Goal: Find specific page/section: Find specific page/section

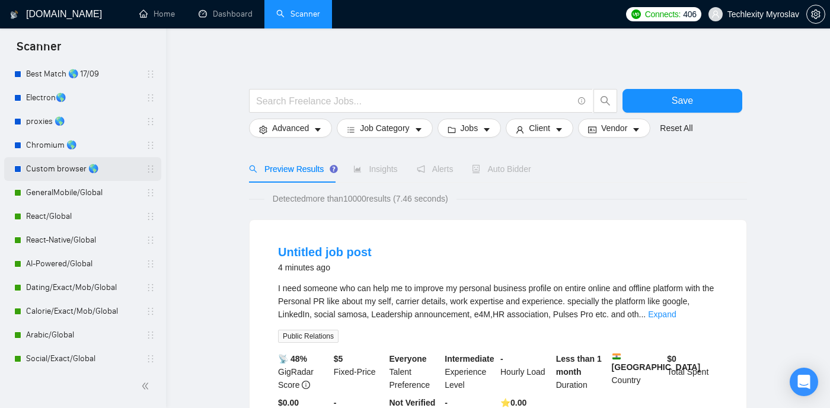
scroll to position [279, 0]
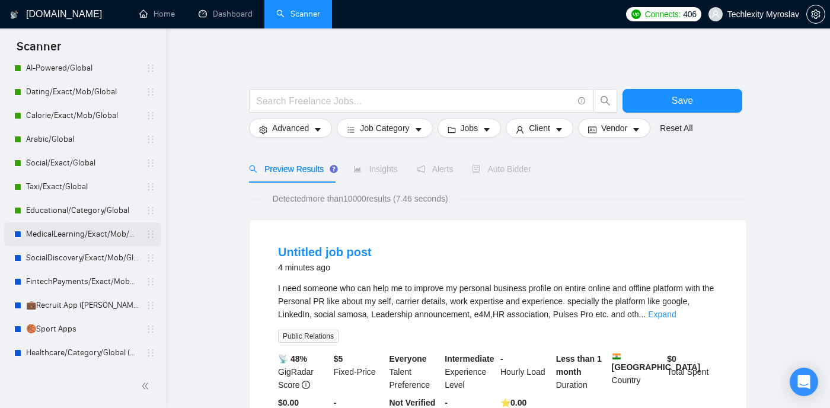
click at [103, 236] on link "MedicalLearning/Exact/Mob/Global (Andrii)" at bounding box center [82, 234] width 113 height 24
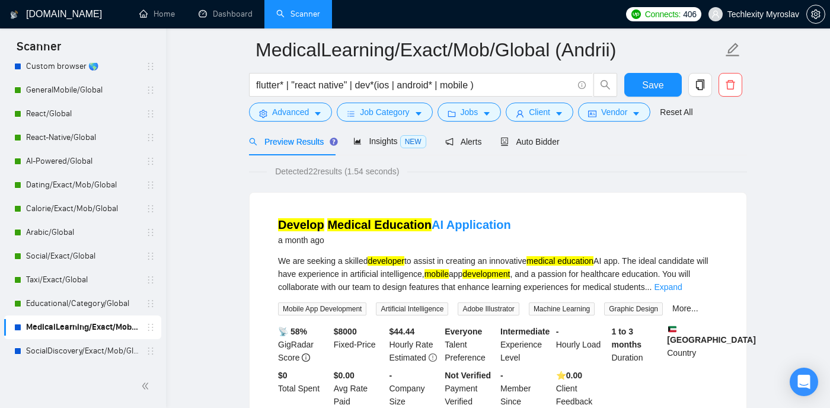
scroll to position [149, 0]
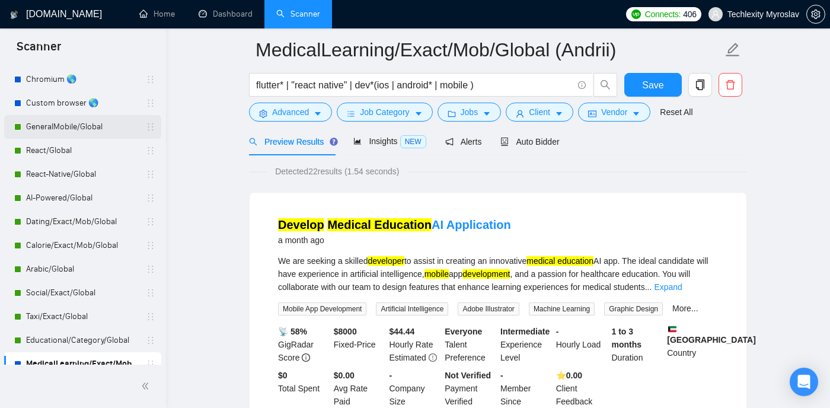
click at [103, 133] on link "GeneralMobile/Global" at bounding box center [82, 127] width 113 height 24
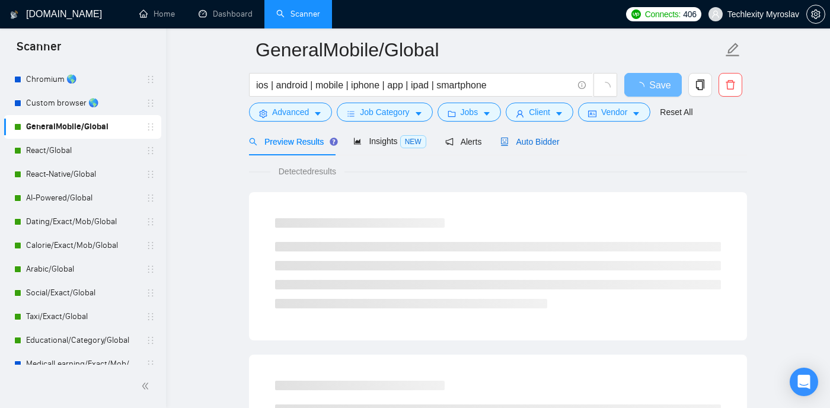
click at [530, 138] on span "Auto Bidder" at bounding box center [529, 141] width 59 height 9
